Goal: Task Accomplishment & Management: Manage account settings

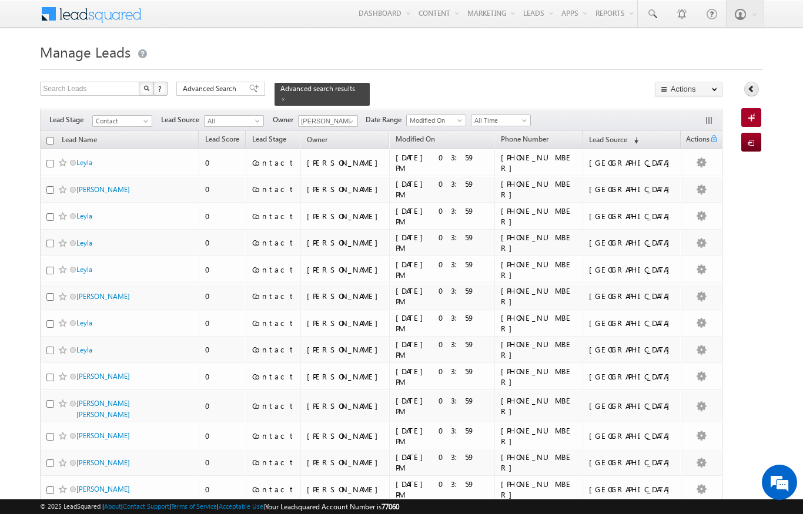
click at [748, 92] on icon at bounding box center [751, 89] width 8 height 8
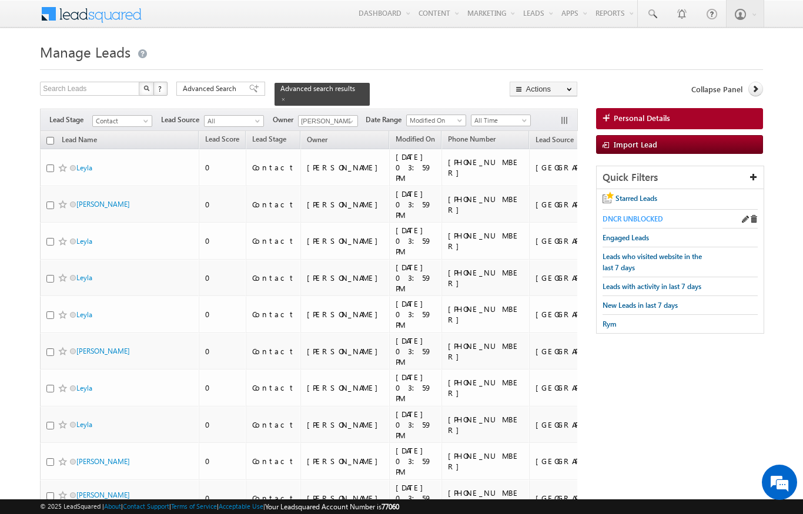
click at [638, 216] on span "DNCR UNBLOCKED" at bounding box center [632, 218] width 61 height 9
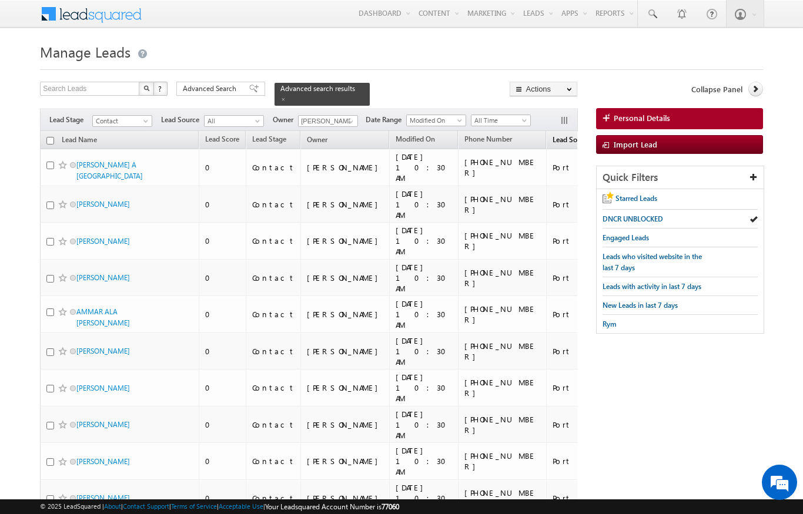
click at [552, 135] on span "Lead Source" at bounding box center [571, 139] width 38 height 9
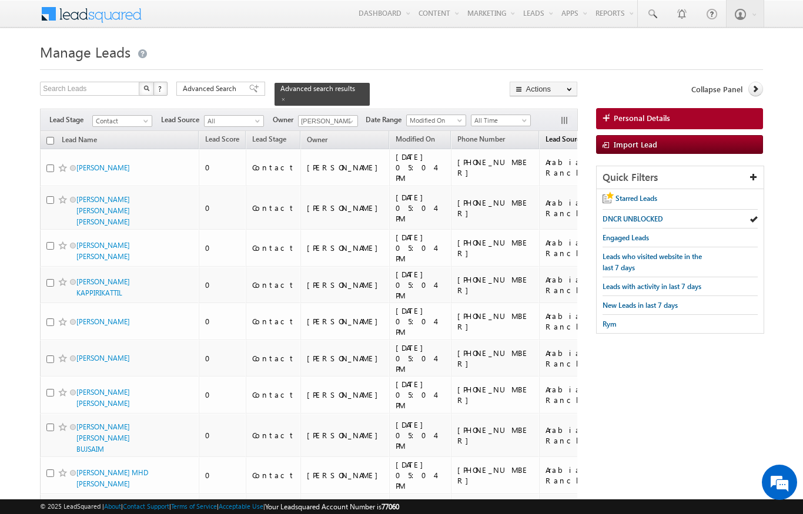
click at [545, 135] on span "Lead Source" at bounding box center [564, 139] width 38 height 9
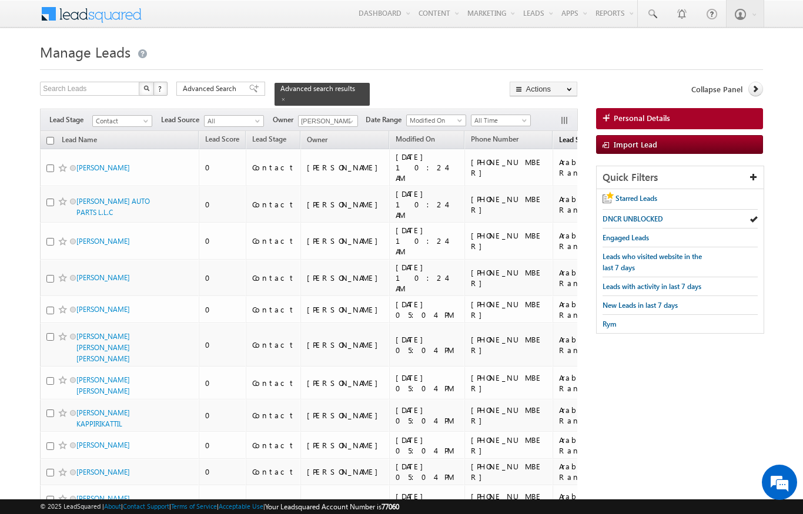
click at [559, 135] on span "Lead Source" at bounding box center [578, 139] width 38 height 9
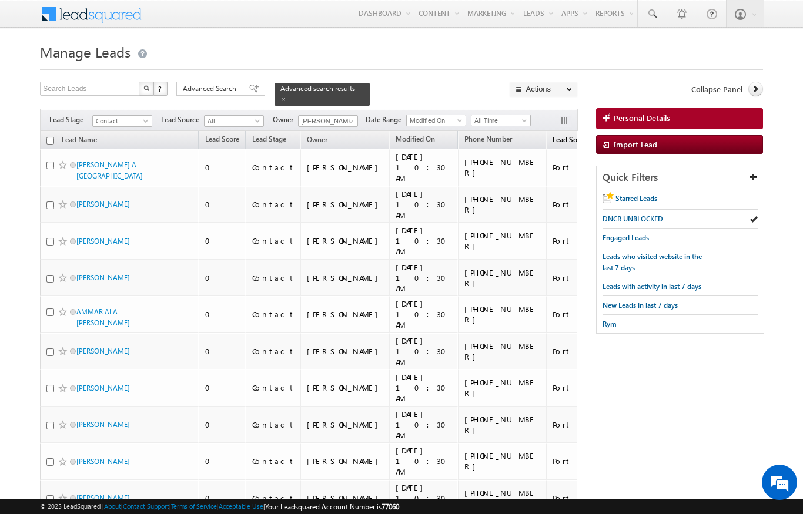
click at [552, 138] on span "Lead Source" at bounding box center [571, 139] width 38 height 9
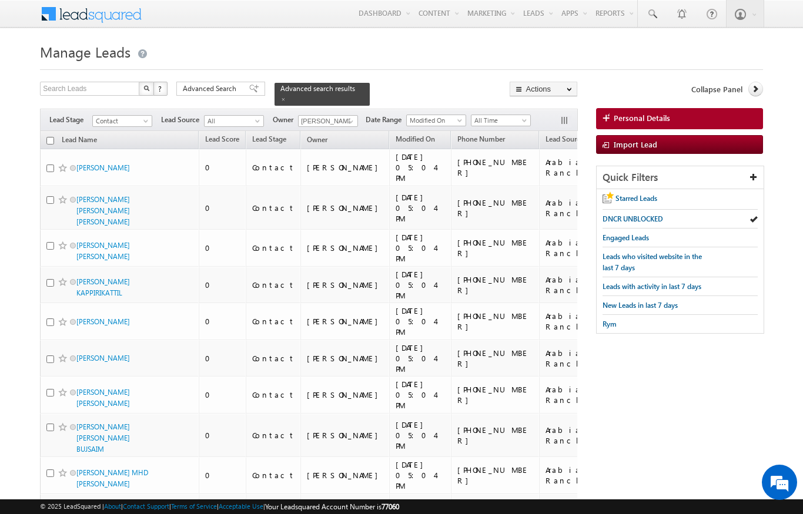
click at [47, 137] on input "checkbox" at bounding box center [50, 141] width 8 height 8
checkbox input "true"
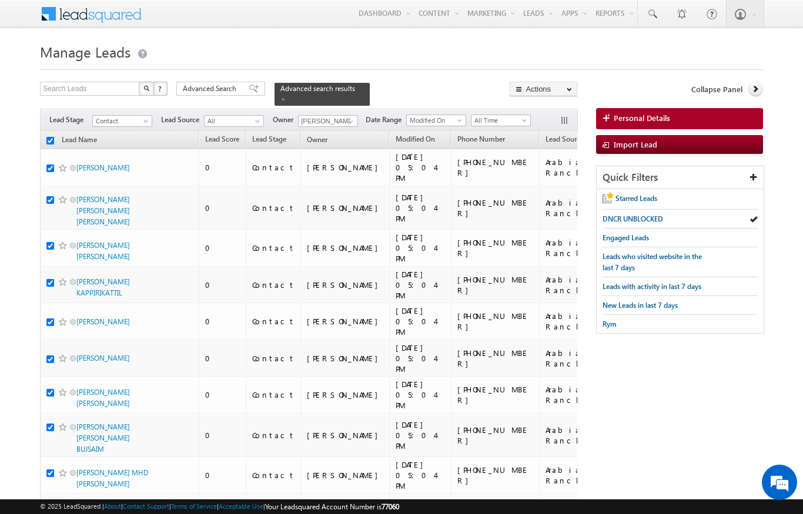
checkbox input "true"
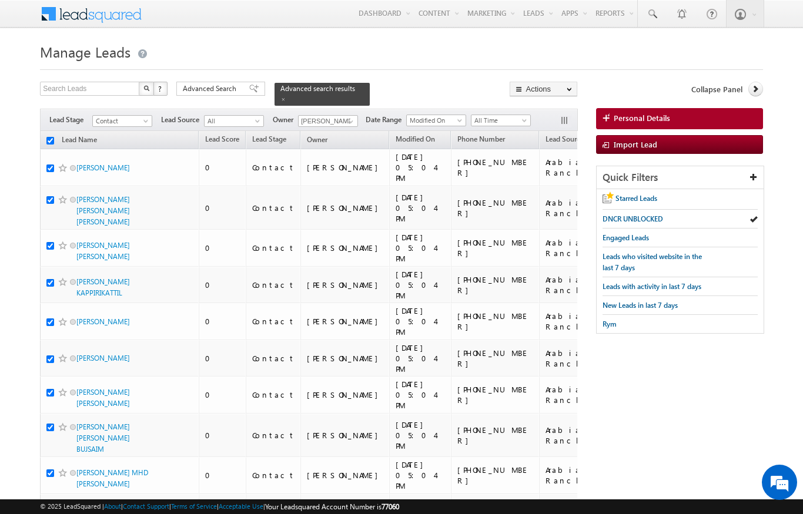
checkbox input "true"
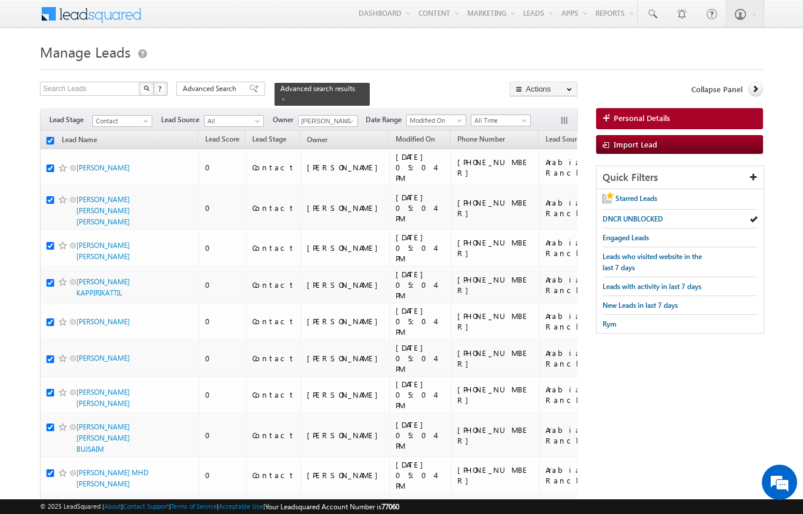
checkbox input "true"
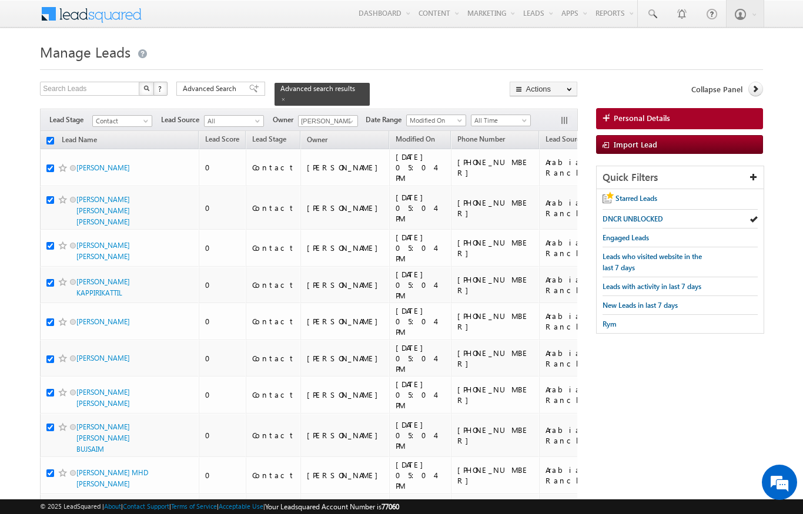
checkbox input "true"
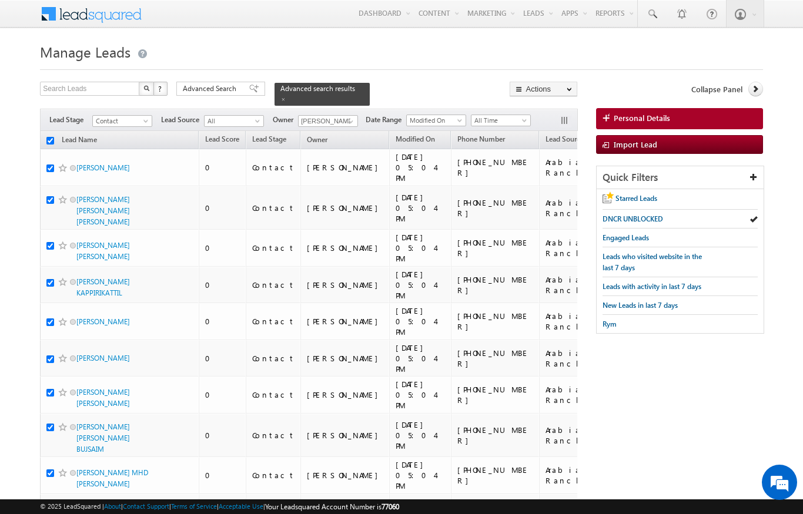
checkbox input "true"
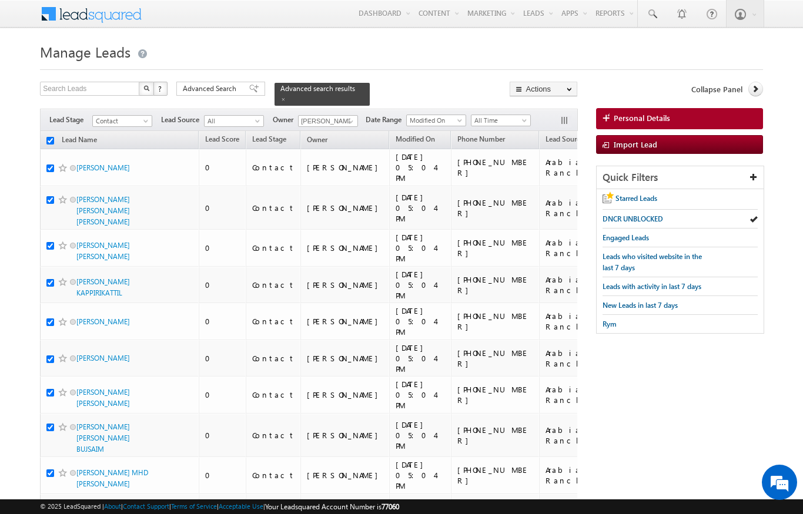
checkbox input "true"
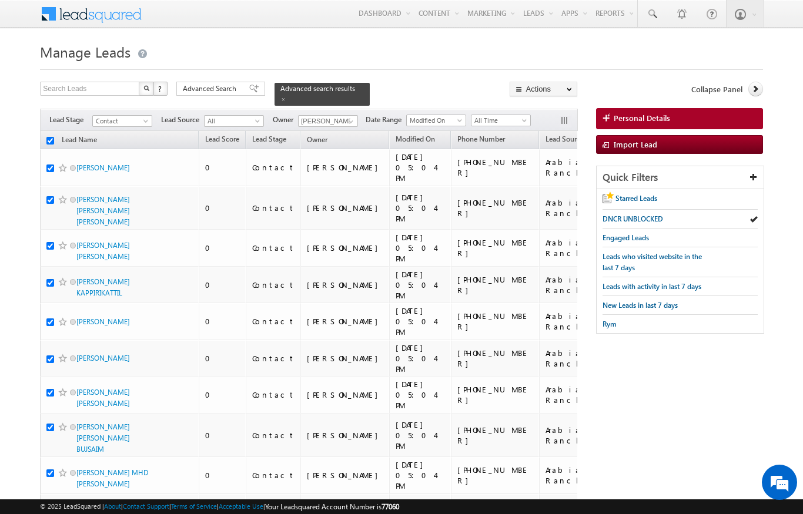
checkbox input "true"
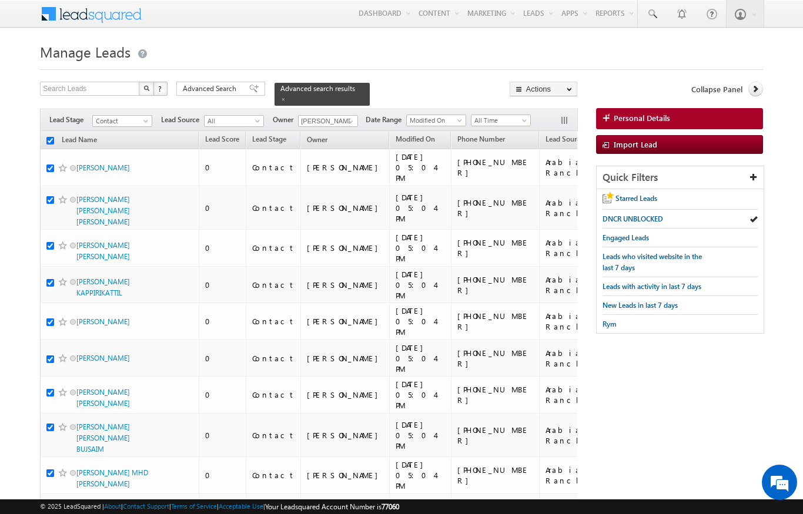
checkbox input "true"
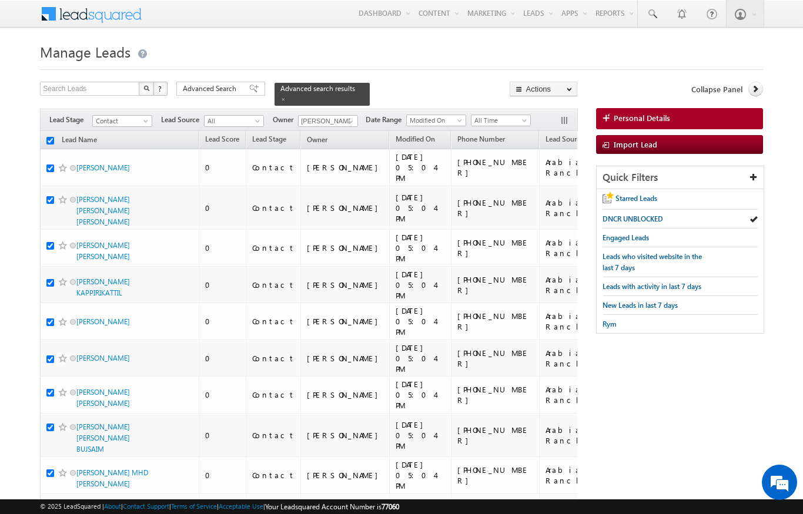
checkbox input "true"
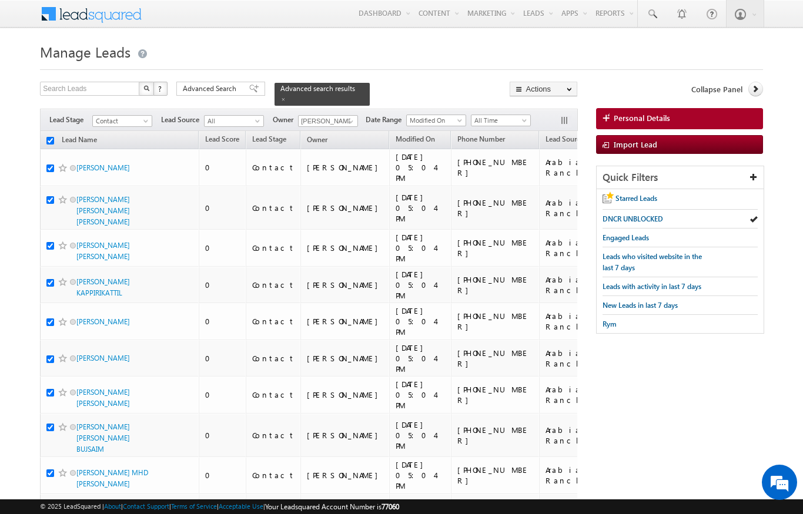
checkbox input "true"
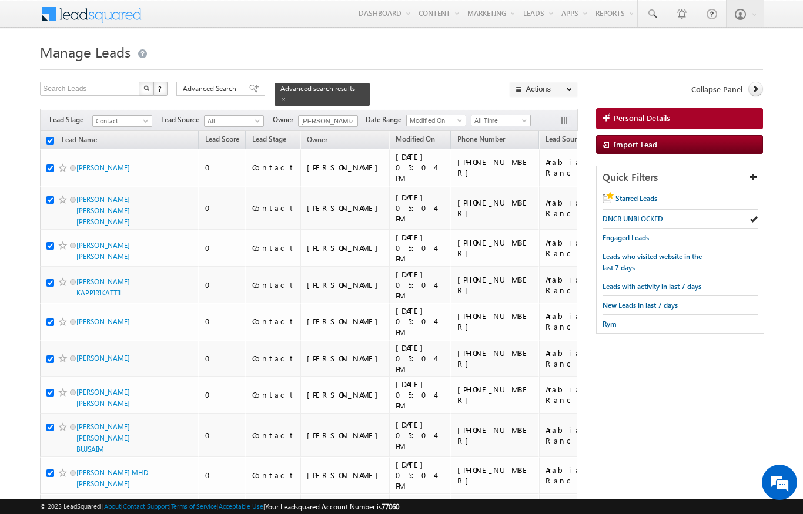
checkbox input "true"
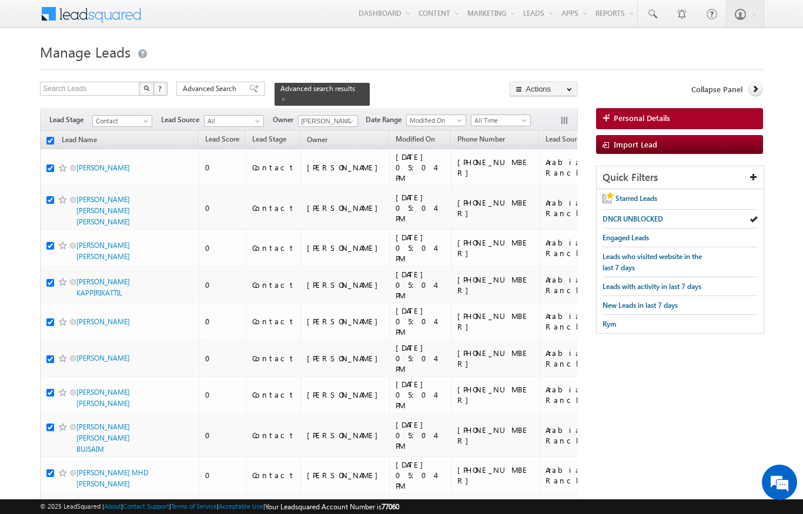
checkbox input "true"
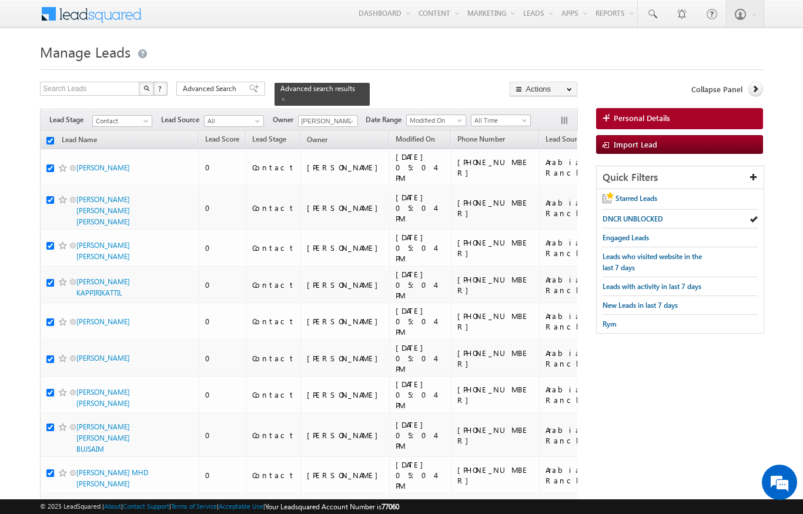
checkbox input "true"
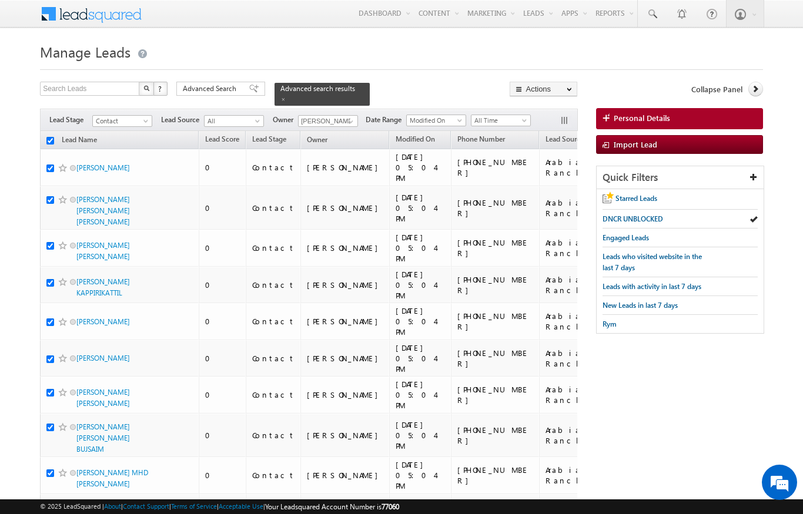
checkbox input "true"
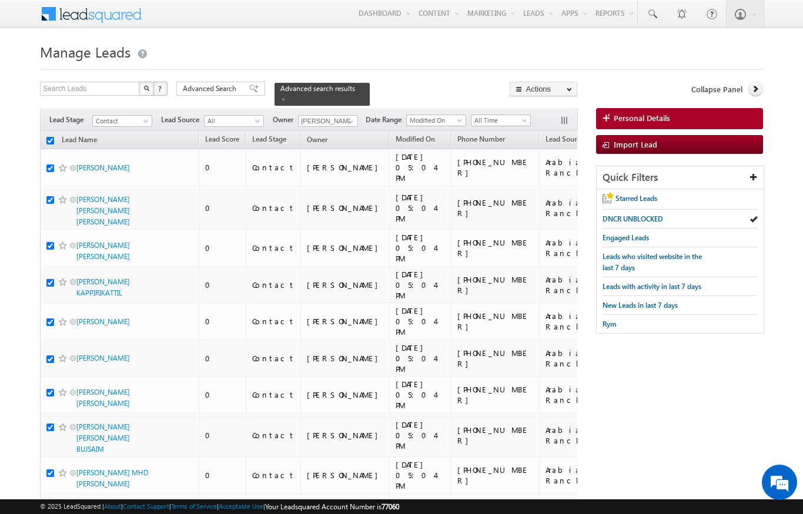
checkbox input "true"
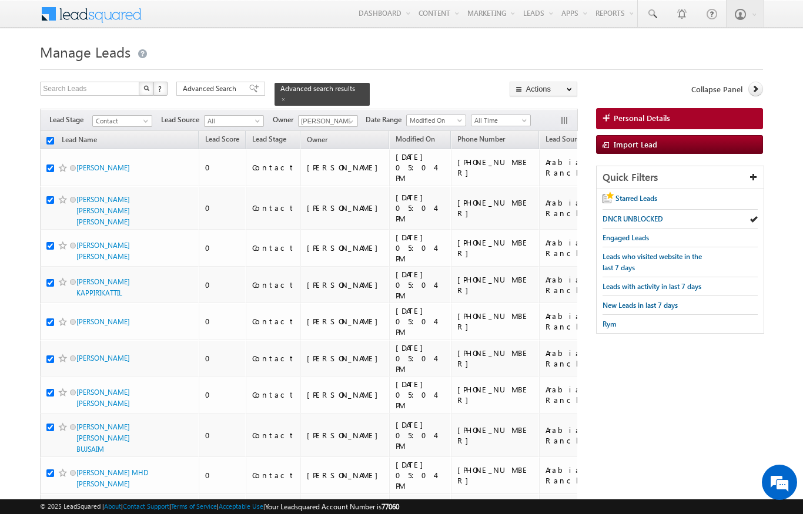
checkbox input "true"
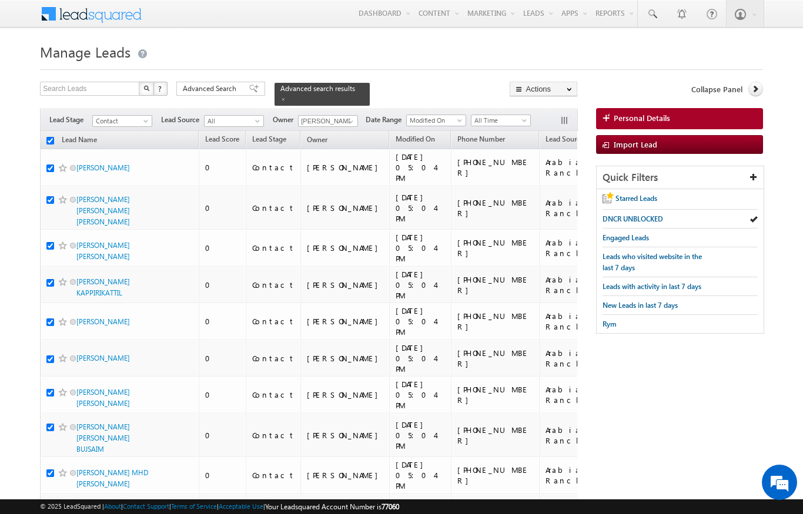
checkbox input "true"
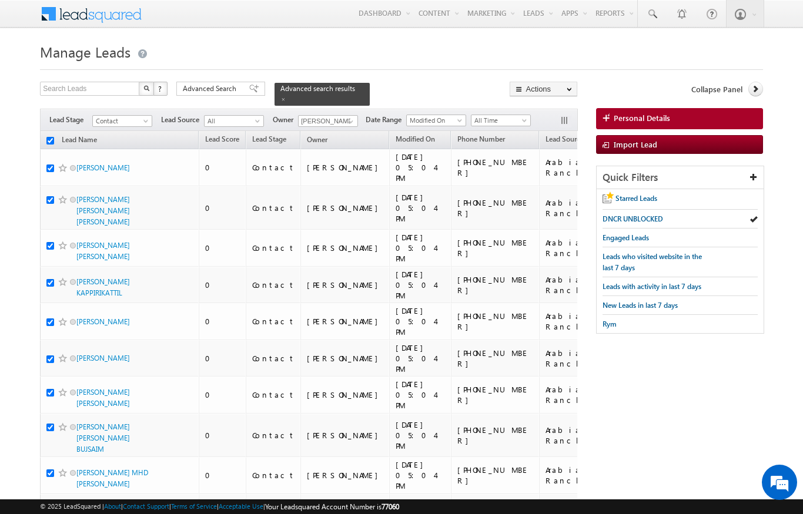
checkbox input "true"
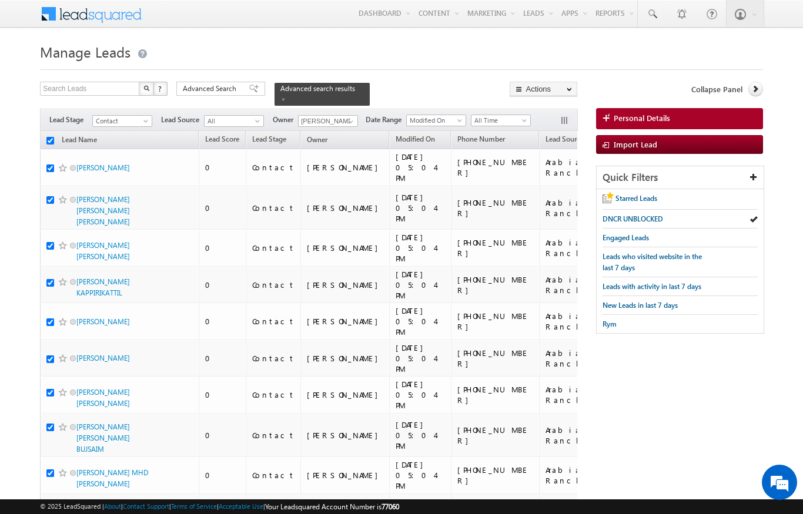
checkbox input "true"
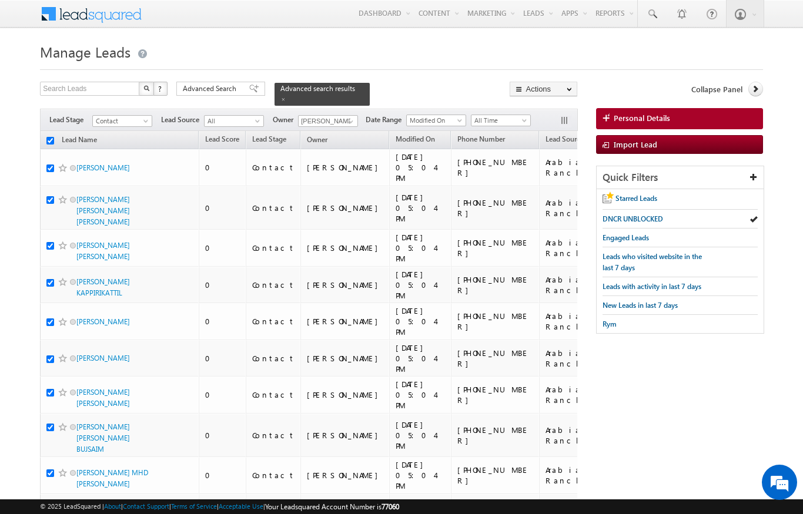
checkbox input "true"
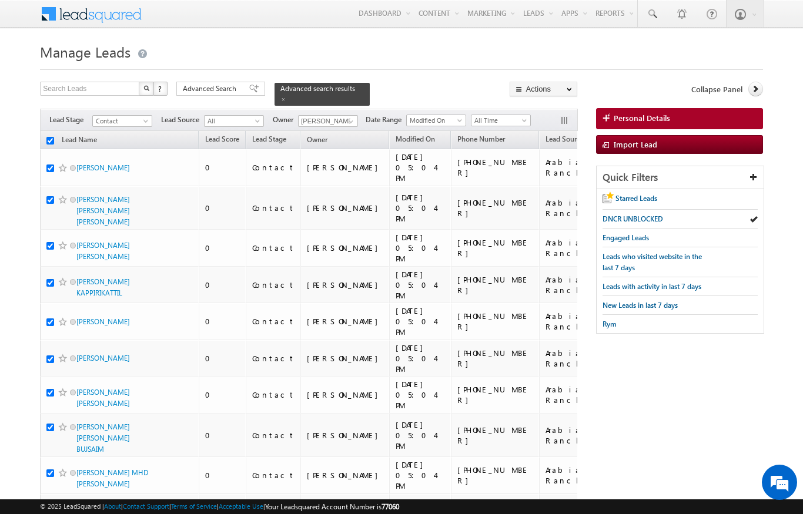
checkbox input "true"
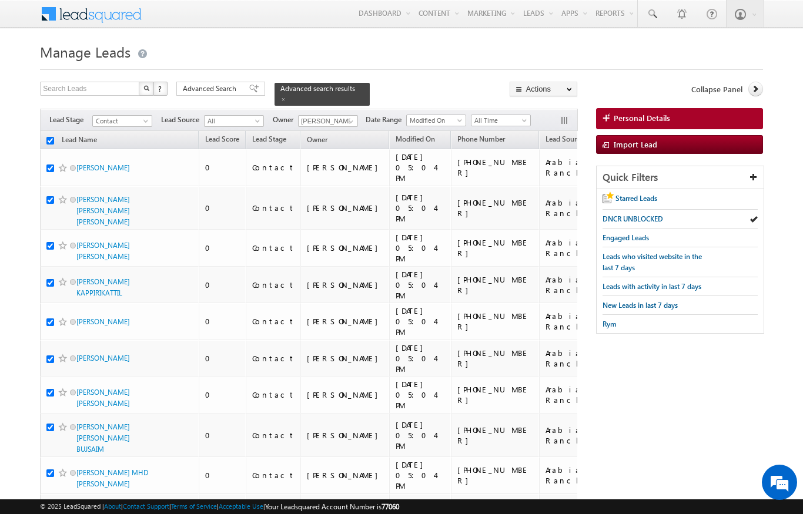
checkbox input "true"
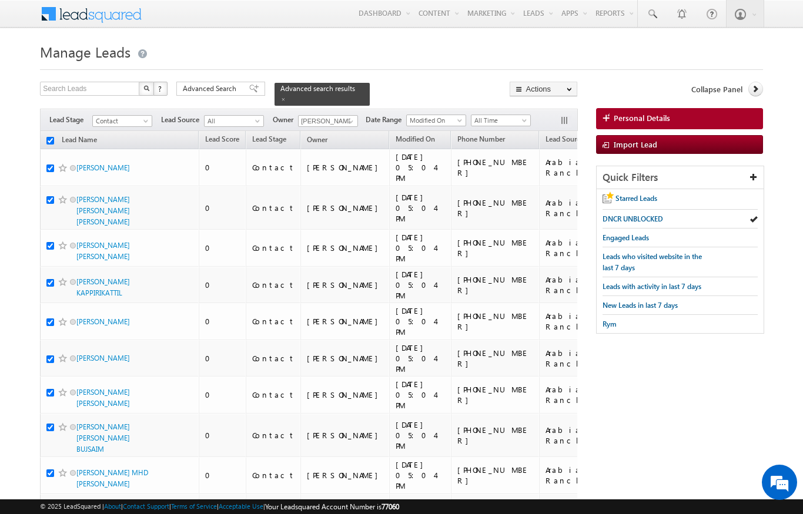
checkbox input "true"
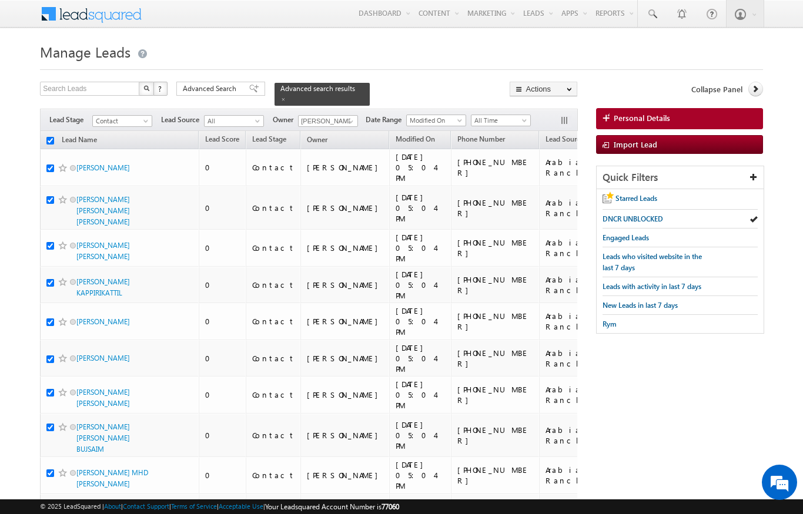
checkbox input "true"
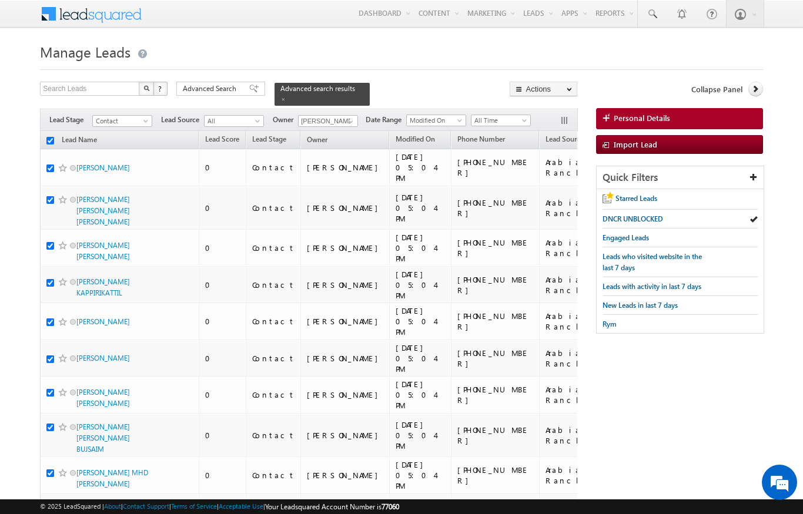
checkbox input "true"
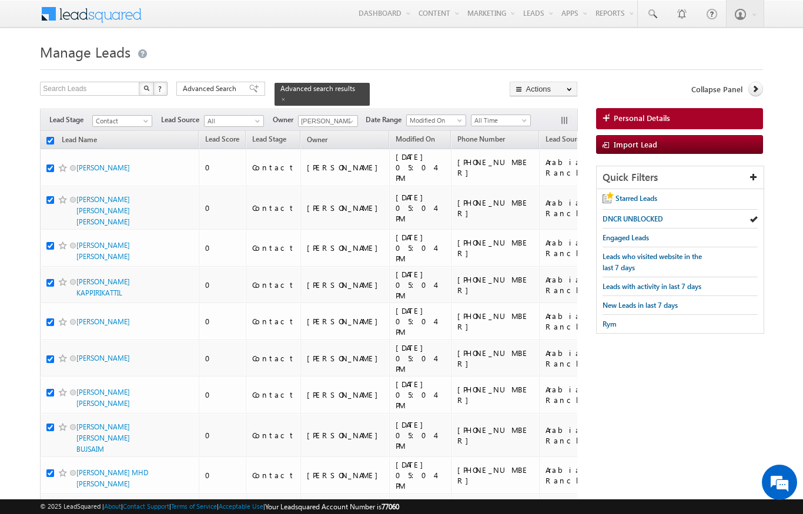
checkbox input "true"
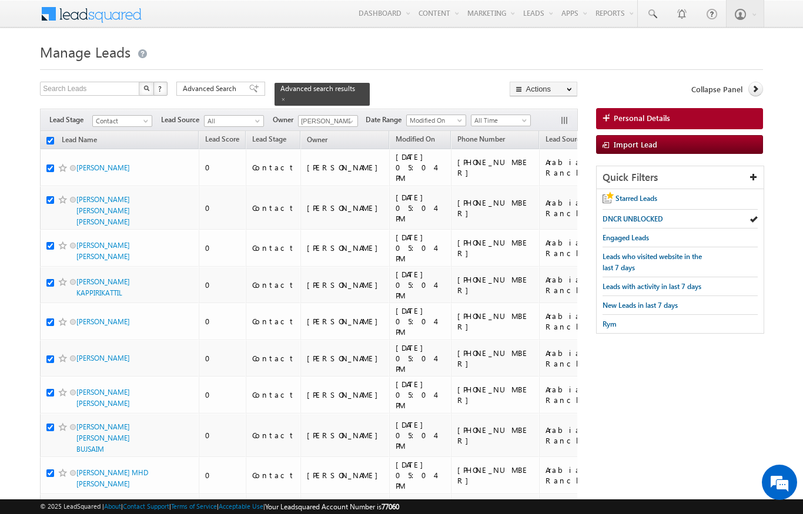
checkbox input "true"
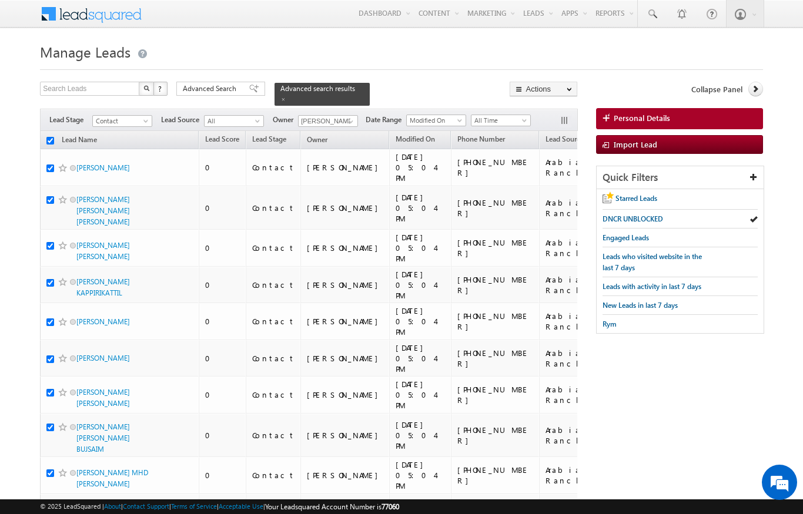
checkbox input "true"
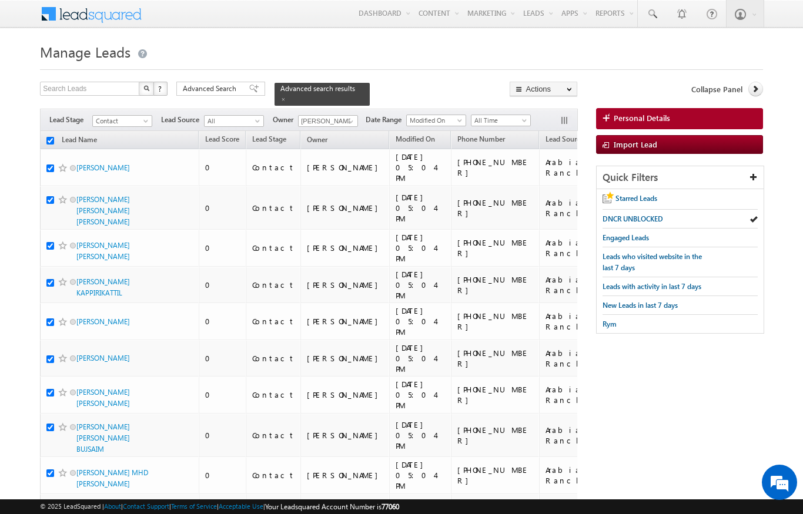
checkbox input "true"
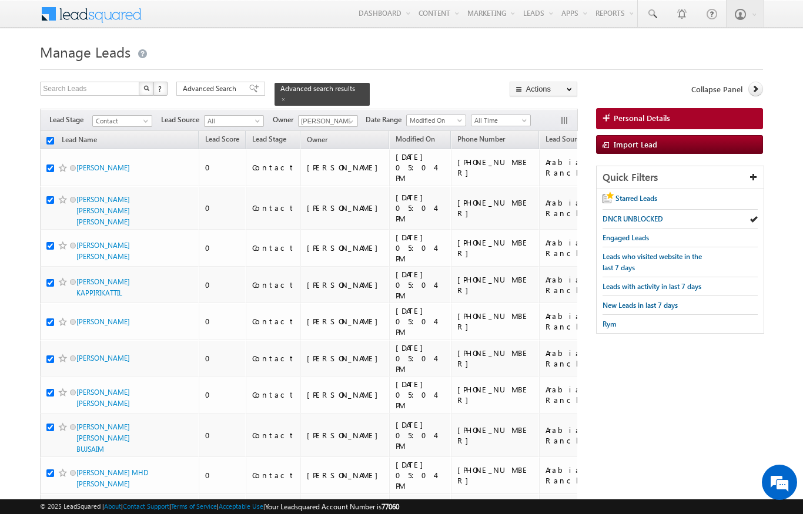
checkbox input "true"
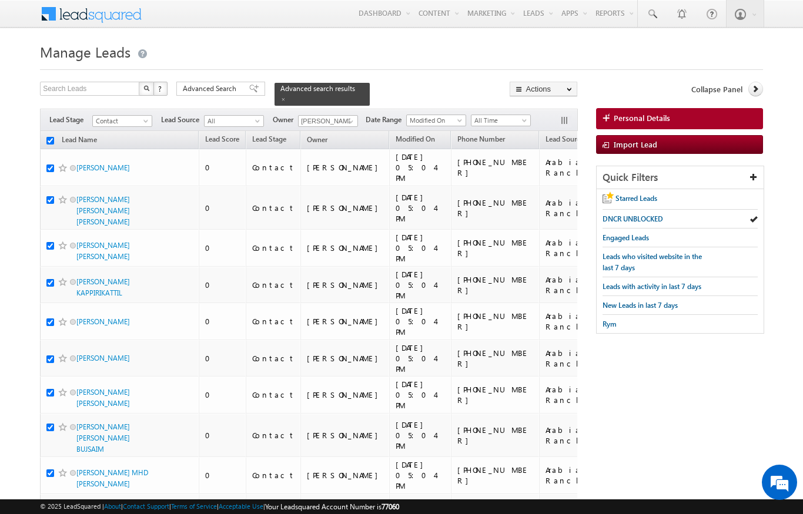
checkbox input "true"
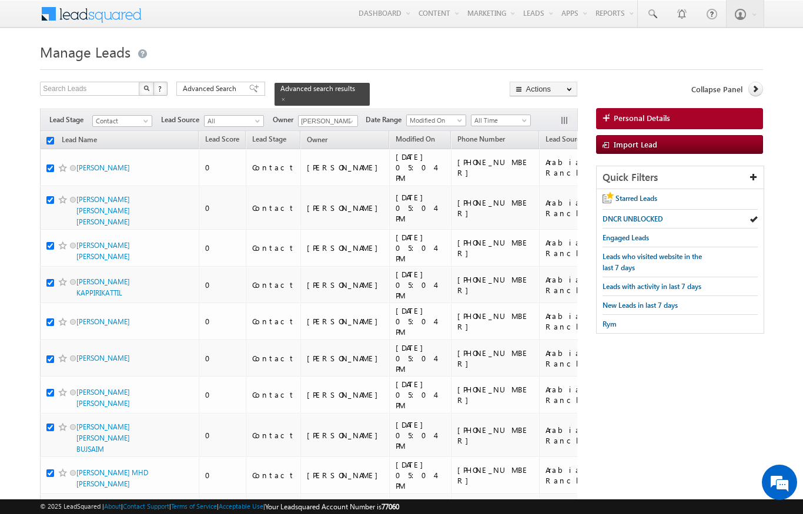
checkbox input "true"
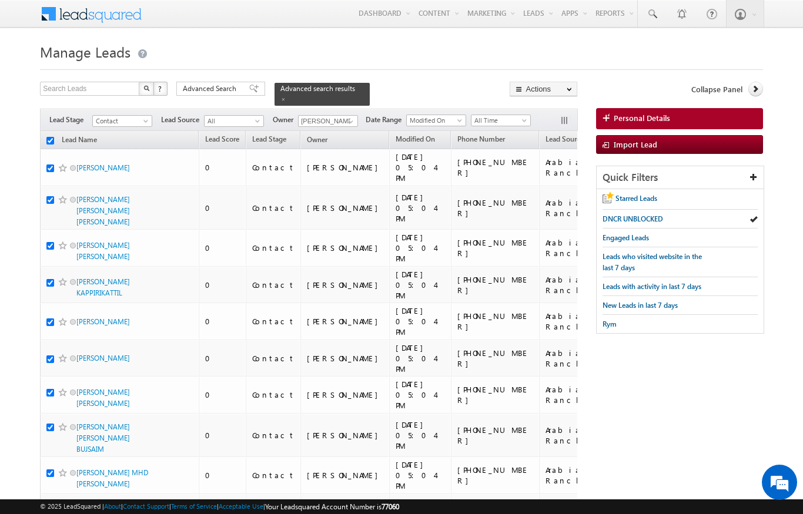
checkbox input "true"
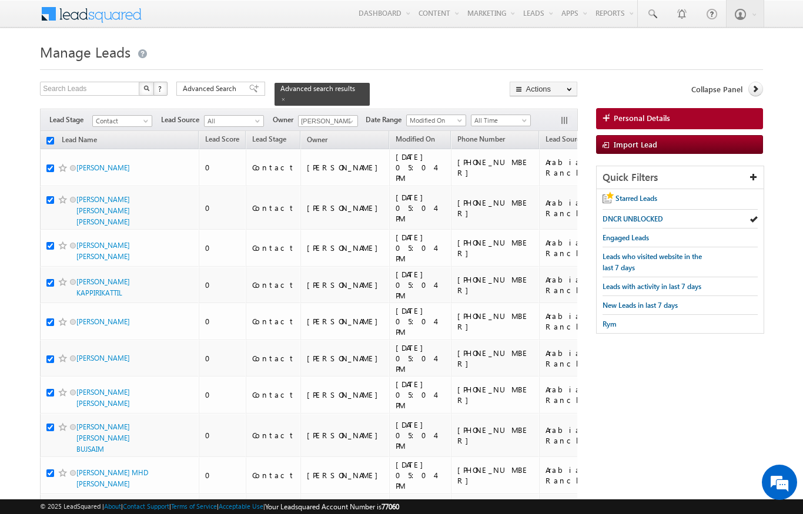
checkbox input "true"
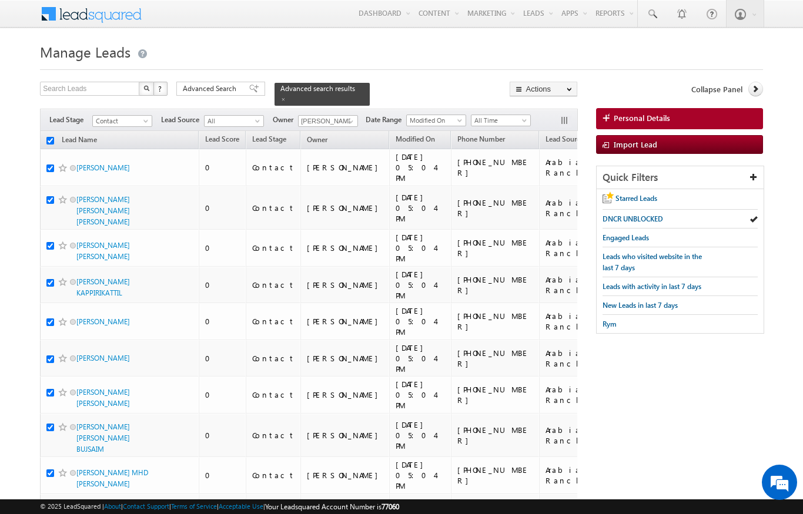
checkbox input "true"
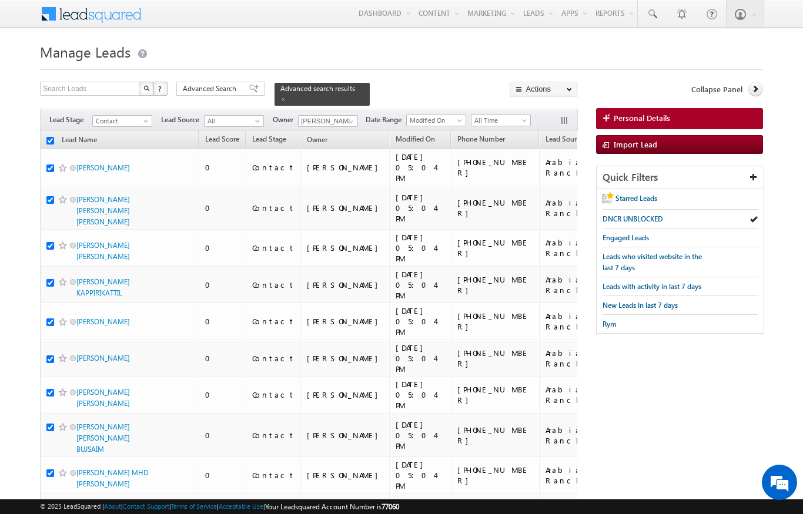
checkbox input "true"
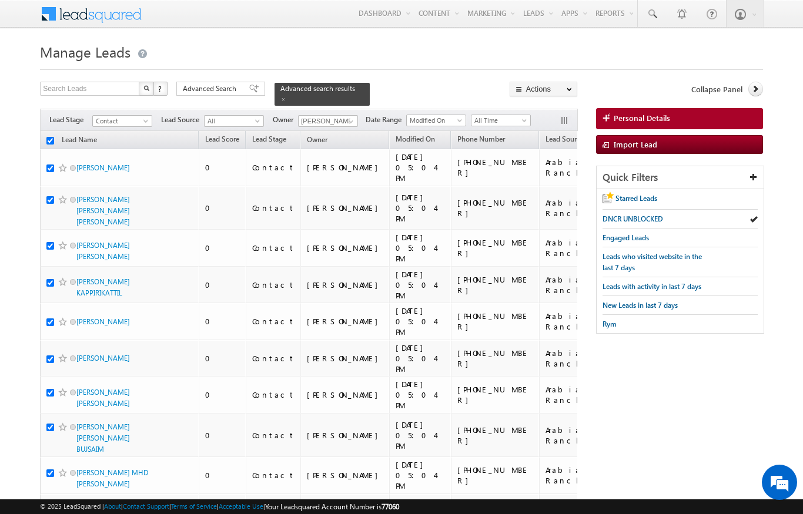
checkbox input "true"
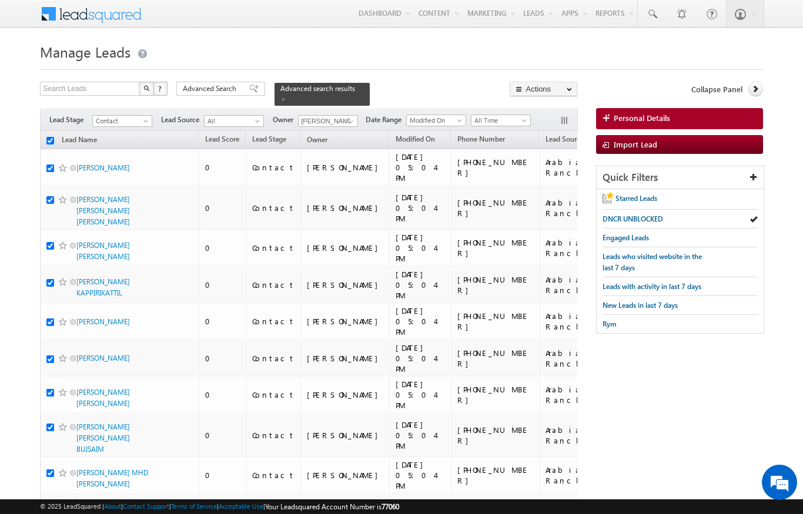
checkbox input "true"
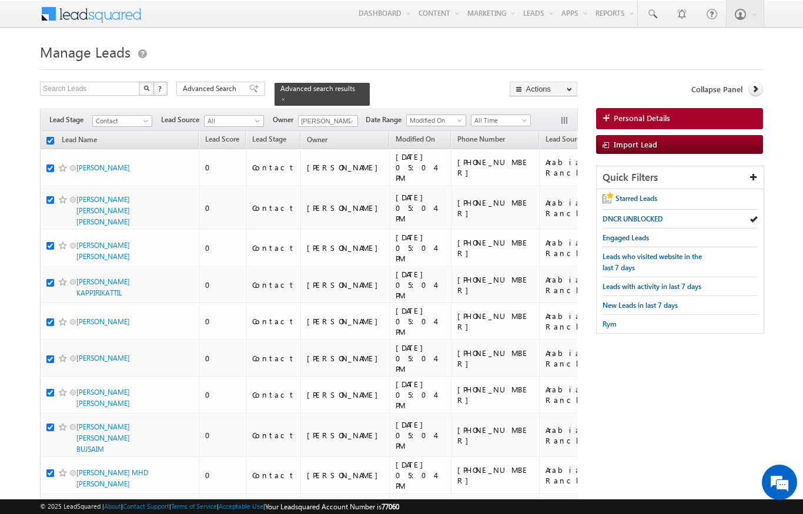
checkbox input "true"
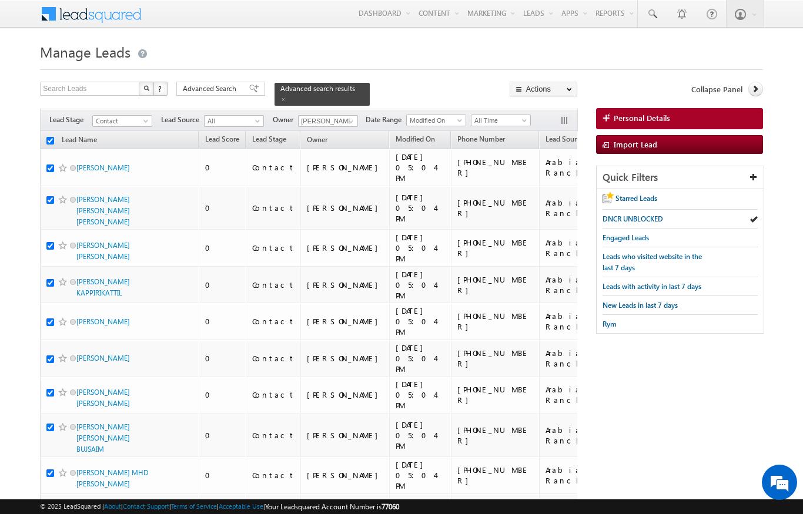
checkbox input "true"
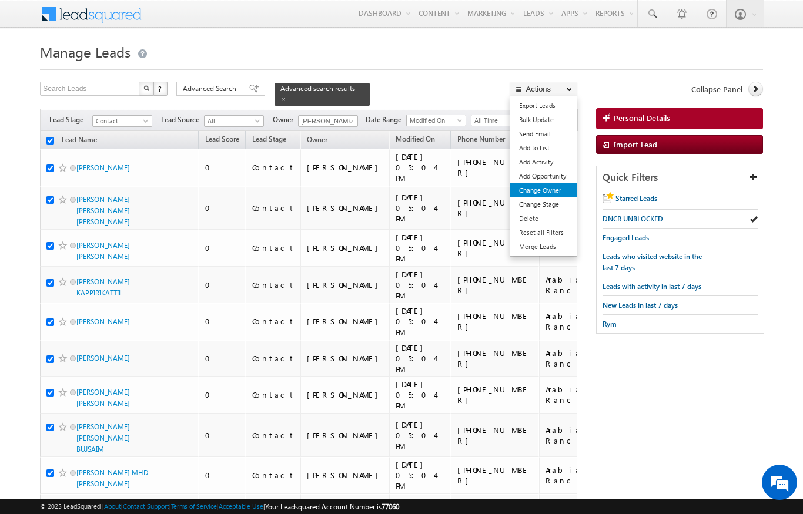
click at [552, 195] on link "Change Owner" at bounding box center [543, 190] width 66 height 14
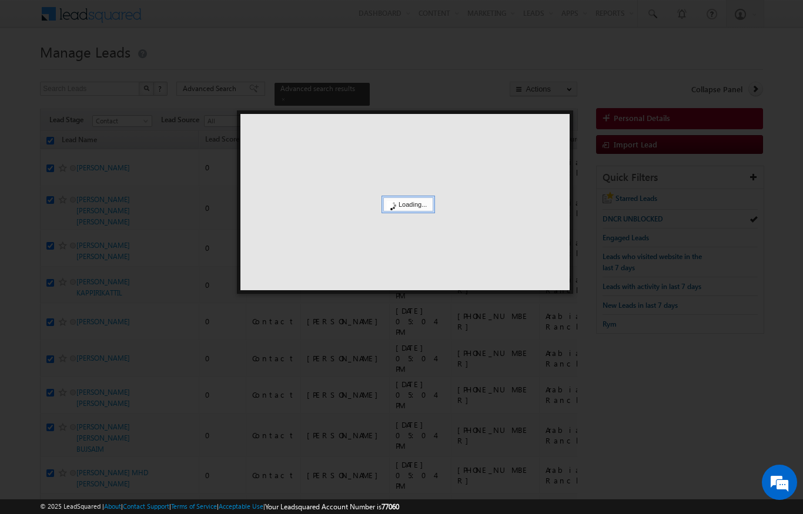
click at [558, 193] on div at bounding box center [404, 202] width 329 height 176
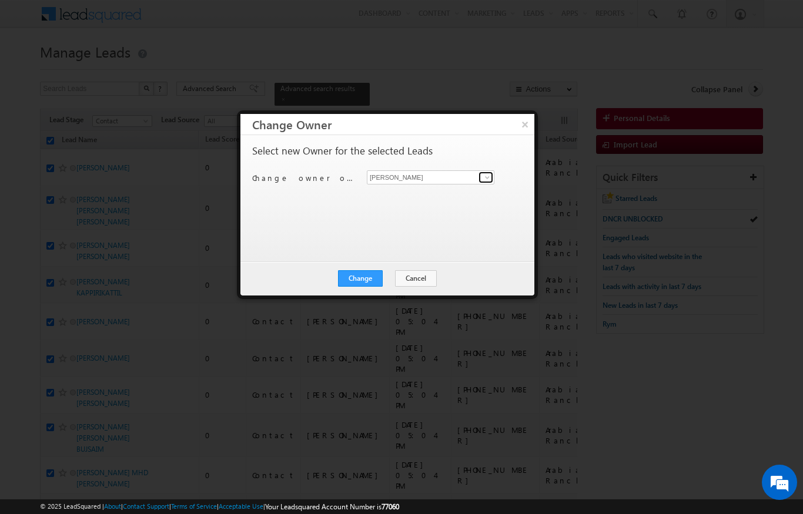
click at [482, 181] on link at bounding box center [485, 178] width 15 height 12
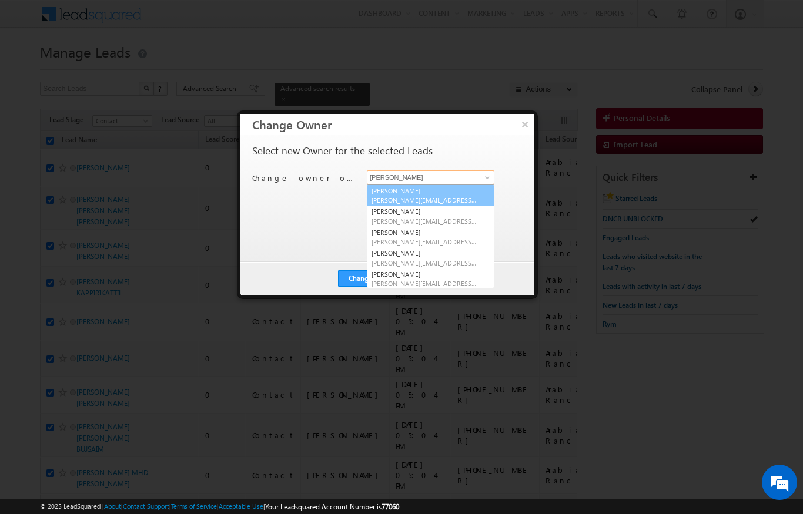
click at [414, 203] on span "[PERSON_NAME][EMAIL_ADDRESS][DOMAIN_NAME]" at bounding box center [424, 200] width 106 height 9
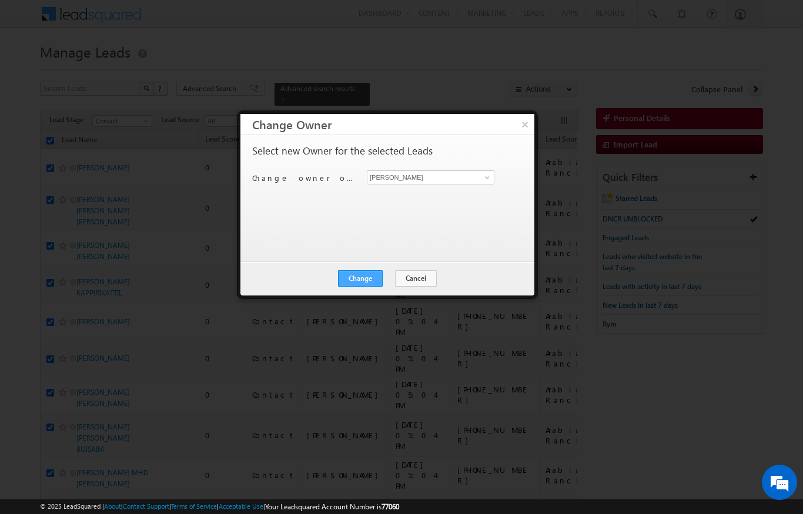
click at [358, 276] on button "Change" at bounding box center [360, 278] width 45 height 16
click at [391, 273] on button "Close" at bounding box center [389, 278] width 38 height 16
